Goal: Navigation & Orientation: Find specific page/section

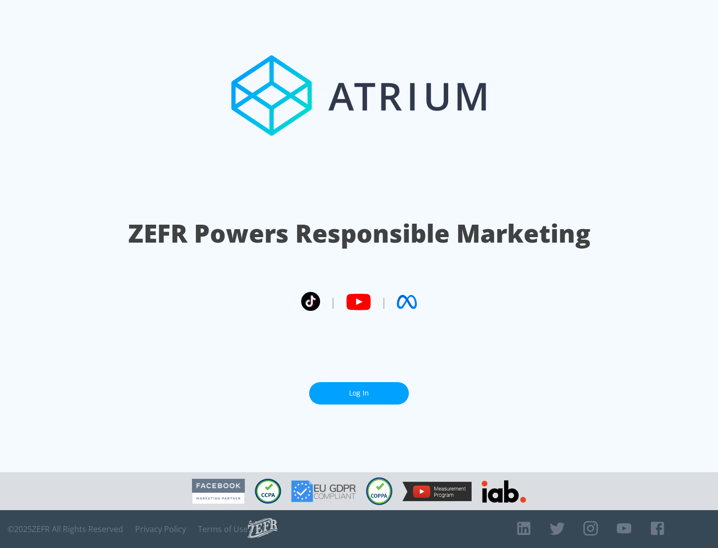
click at [359, 393] on link "Log In" at bounding box center [359, 393] width 100 height 22
